Goal: Task Accomplishment & Management: Manage account settings

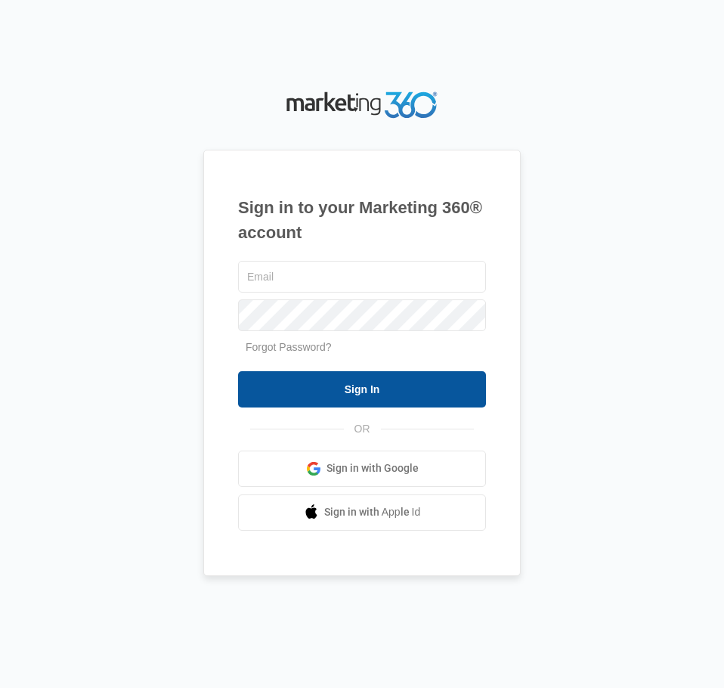
type input "[EMAIL_ADDRESS][DOMAIN_NAME]"
click at [367, 388] on input "Sign In" at bounding box center [362, 389] width 248 height 36
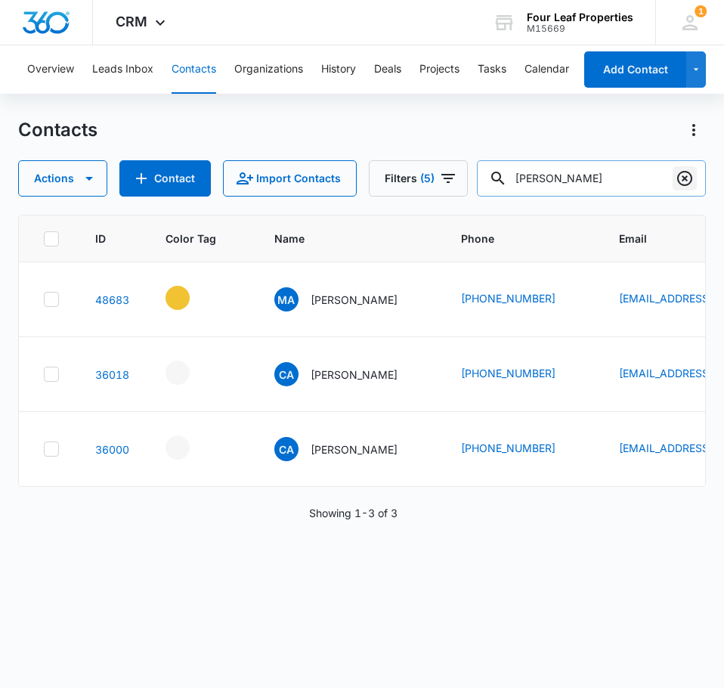
click at [678, 179] on icon "Clear" at bounding box center [684, 178] width 15 height 15
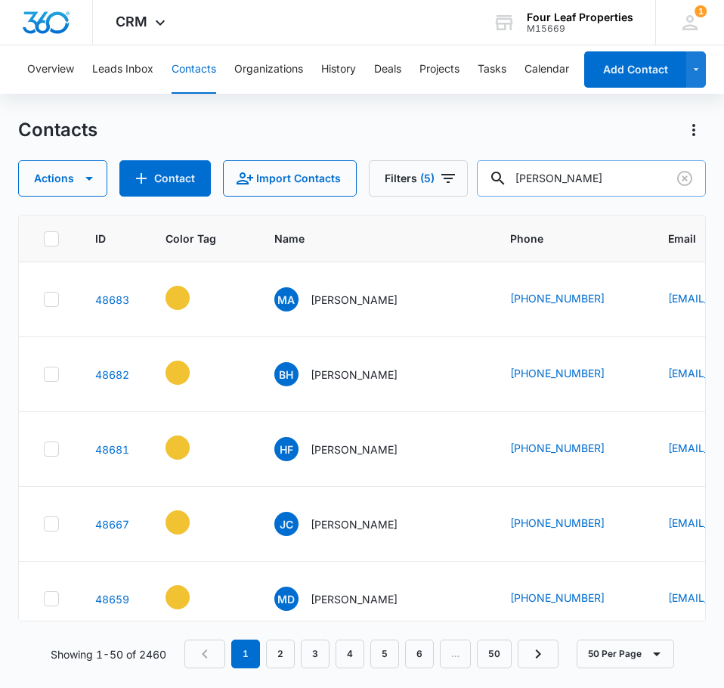
type input "dews"
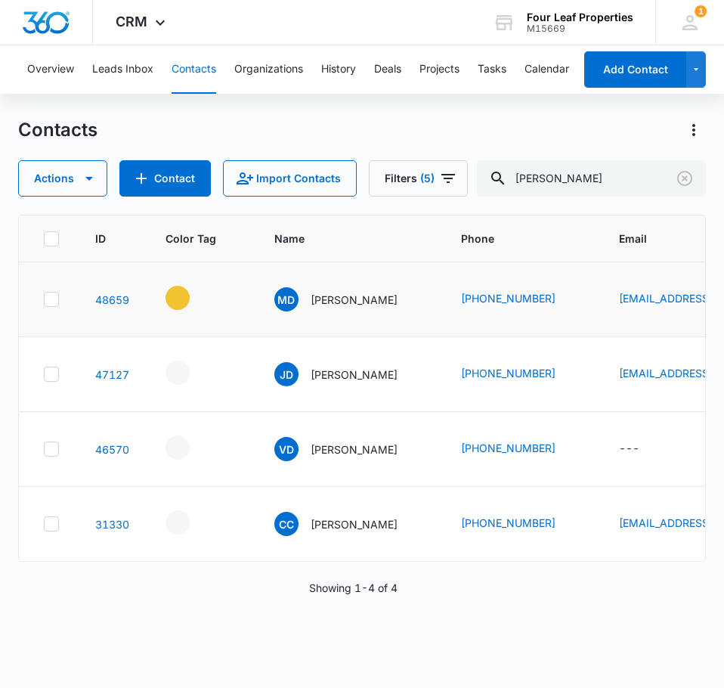
click at [425, 310] on div "MD Machila Dews" at bounding box center [349, 299] width 150 height 24
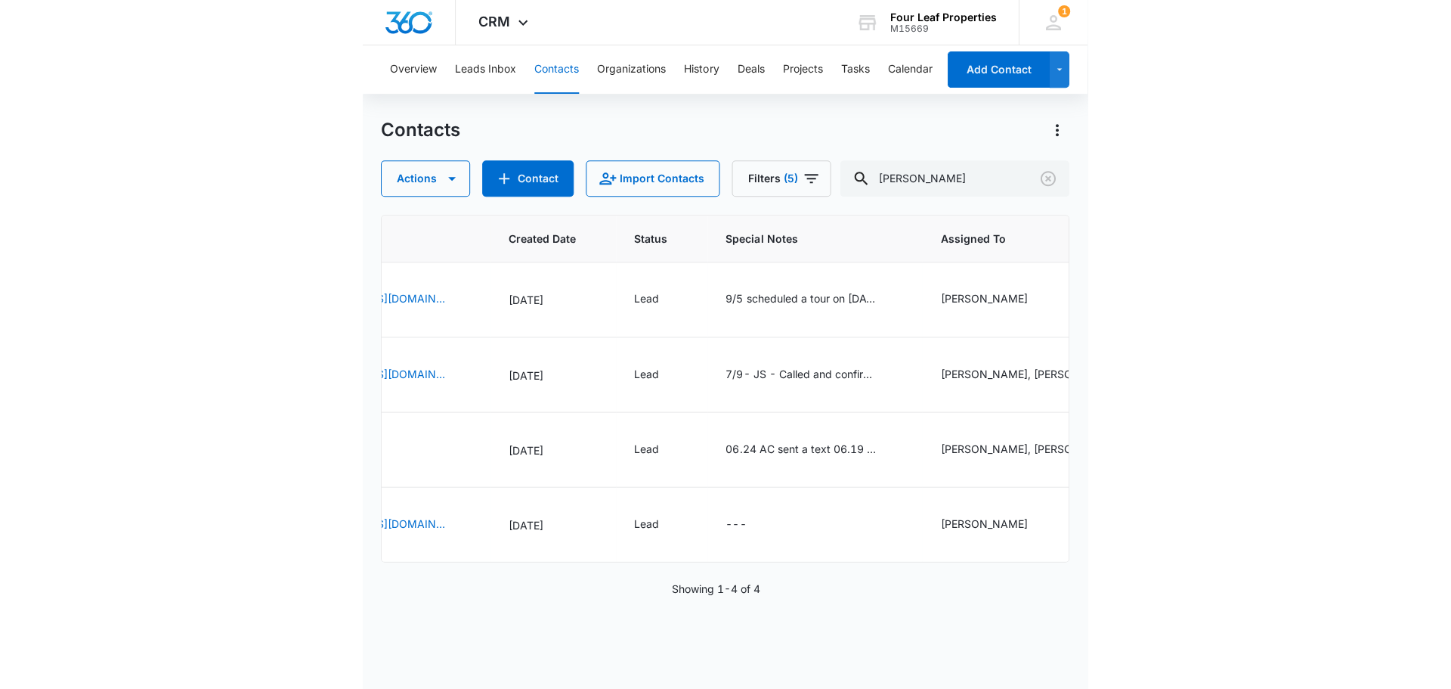
scroll to position [0, 690]
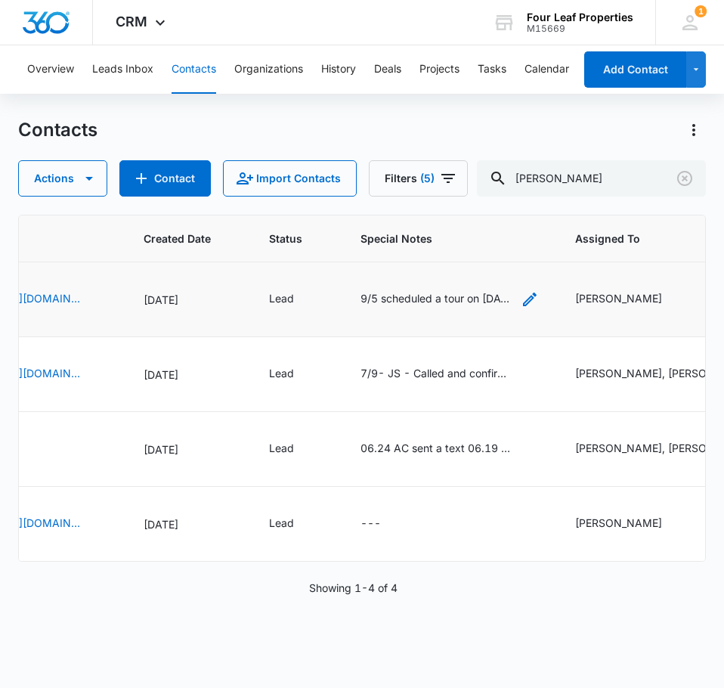
click at [537, 302] on icon "Special Notes - 9/5 scheduled a tour on 9/9 @3pm ER - Select to Edit Field" at bounding box center [530, 299] width 14 height 14
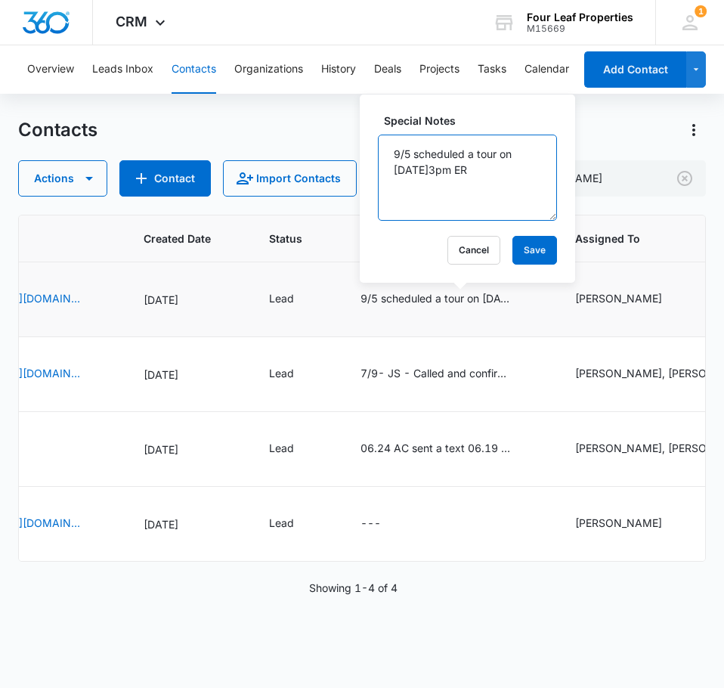
click at [396, 151] on textarea "9/5 scheduled a tour on 9/9 @3pm ER" at bounding box center [467, 178] width 179 height 86
click at [398, 149] on textarea "9/5 scheduled a tour on 9/9 @3pm ER" at bounding box center [467, 178] width 179 height 86
click at [481, 173] on textarea "9/9 would like to tour home on her own. ER 9/5 scheduled a tour on 9/9 @3pm ER" at bounding box center [467, 178] width 179 height 86
type textarea "9/9 would like to tour home on her own will give her a call to follow up. ER 9/…"
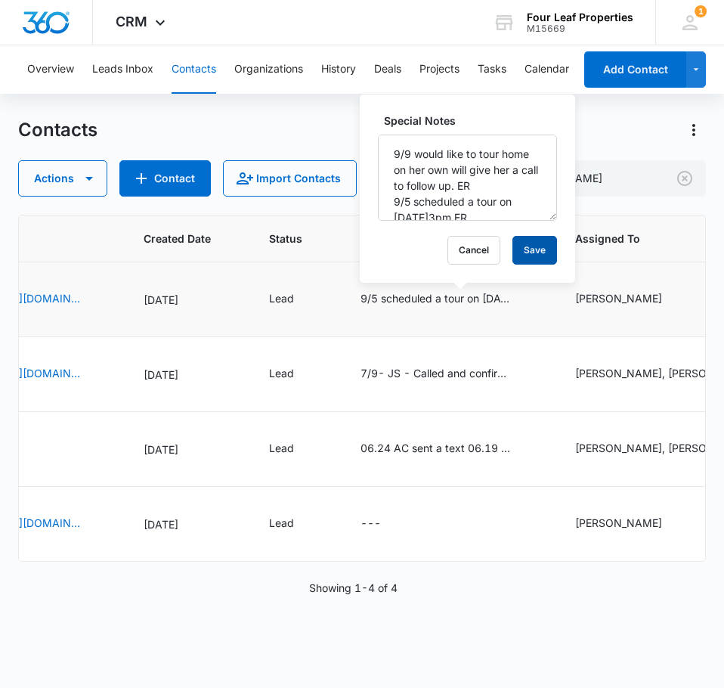
click at [531, 253] on button "Save" at bounding box center [534, 250] width 45 height 29
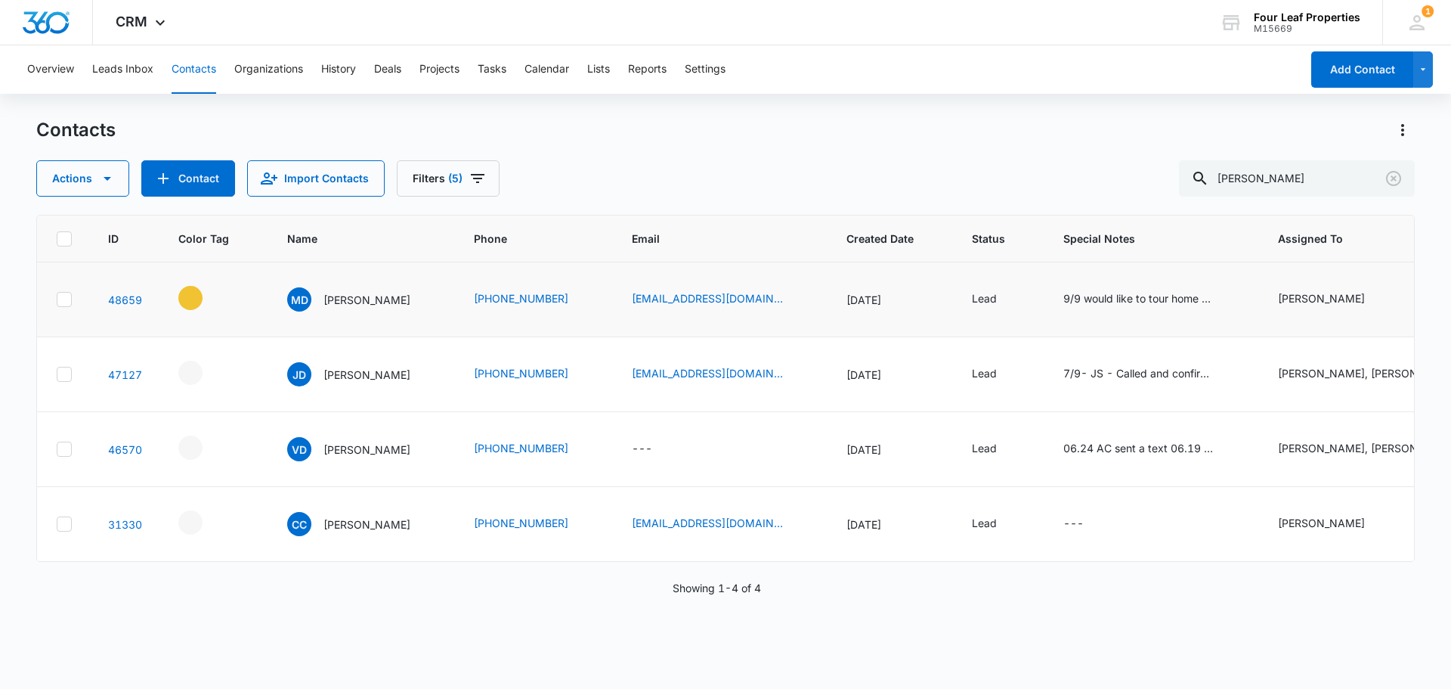
scroll to position [0, 0]
